Goal: Task Accomplishment & Management: Manage account settings

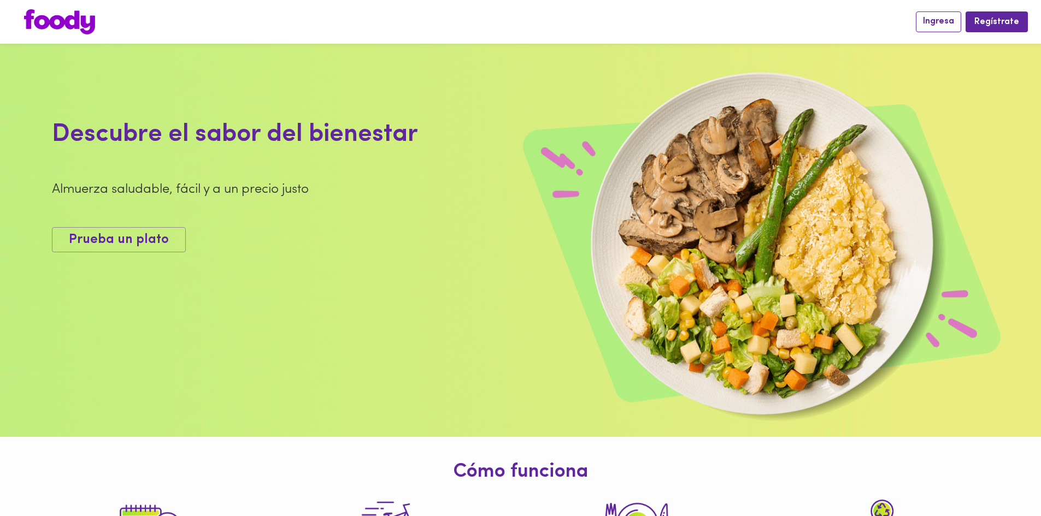
click at [937, 23] on span "Ingresa" at bounding box center [938, 21] width 31 height 10
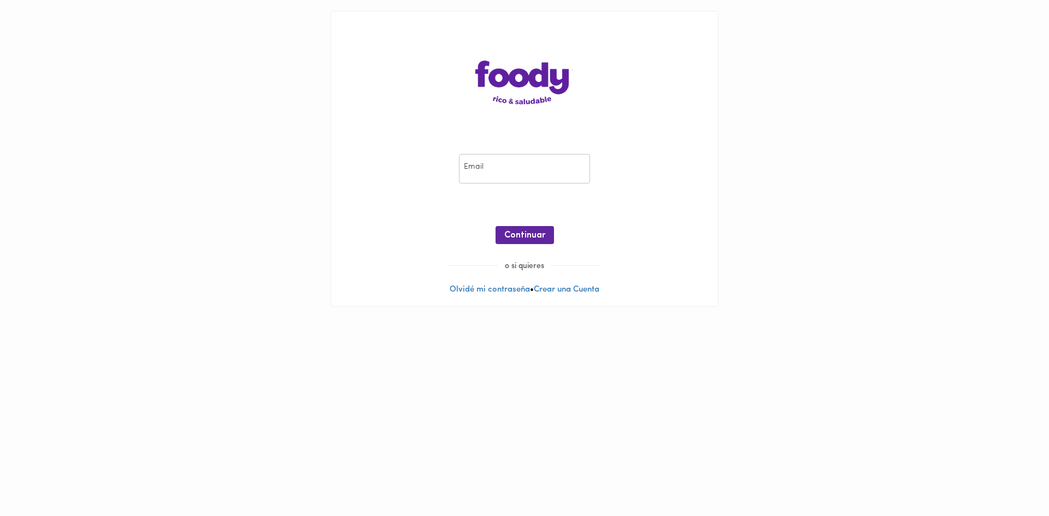
click at [508, 170] on input "email" at bounding box center [524, 169] width 131 height 30
type input "[EMAIL_ADDRESS][DOMAIN_NAME]"
click at [516, 234] on span "Continuar" at bounding box center [524, 236] width 41 height 10
click at [520, 237] on span "Ingresar" at bounding box center [525, 236] width 34 height 10
click at [530, 240] on span "Ingresar" at bounding box center [525, 236] width 34 height 10
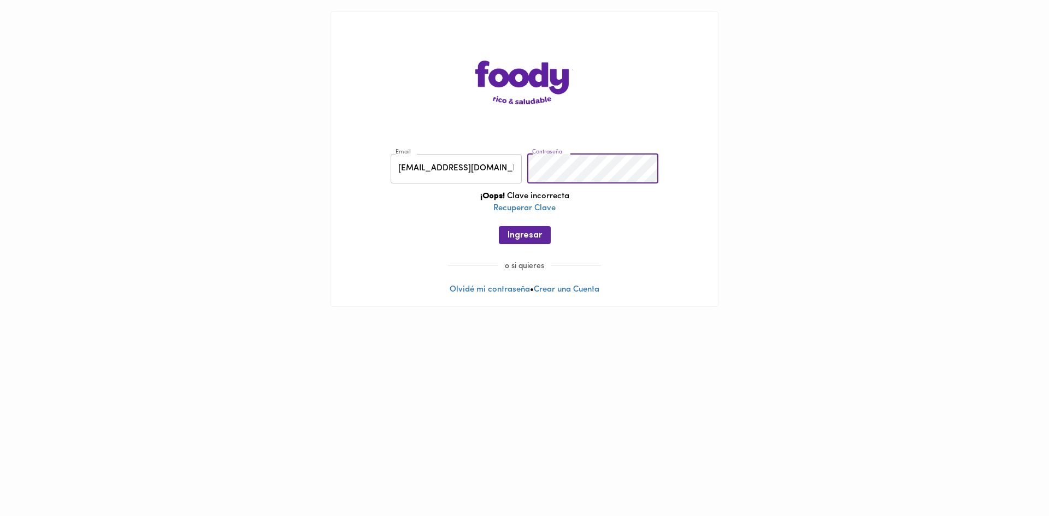
click at [393, 237] on div "Ingresar" at bounding box center [524, 235] width 365 height 18
click at [508, 239] on span "Ingresar" at bounding box center [525, 236] width 34 height 10
click at [508, 237] on span "Ingresar" at bounding box center [525, 236] width 34 height 10
